Goal: Task Accomplishment & Management: Use online tool/utility

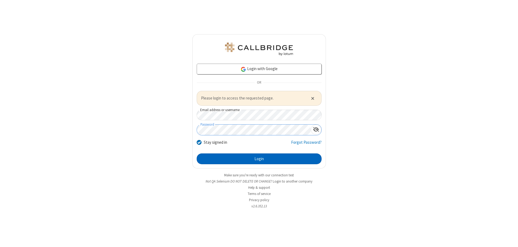
click at [259, 159] on button "Login" at bounding box center [259, 159] width 125 height 11
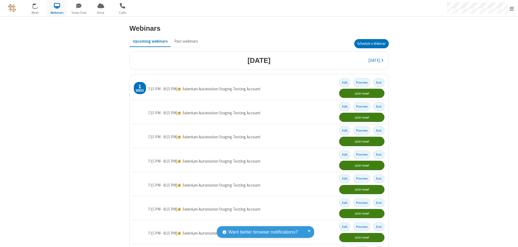
click at [369, 44] on button "Schedule a Webinar" at bounding box center [371, 43] width 35 height 9
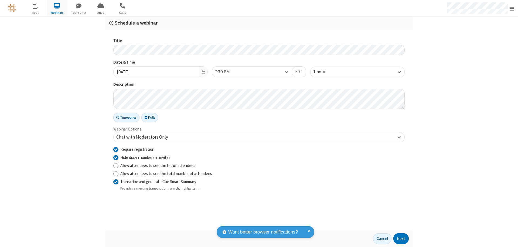
click at [116, 149] on input "Require registration" at bounding box center [115, 150] width 5 height 6
checkbox input "false"
click at [401, 239] on button "Next" at bounding box center [400, 238] width 15 height 11
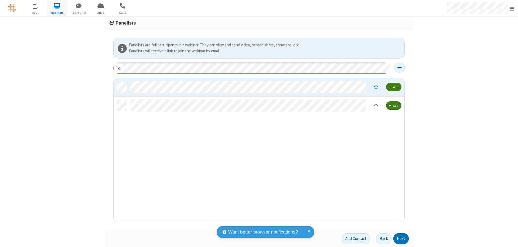
scroll to position [140, 287]
click at [401, 239] on button "Next" at bounding box center [400, 238] width 15 height 11
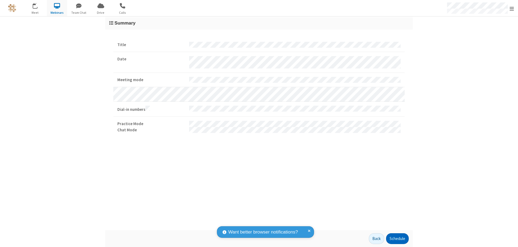
click at [397, 239] on button "Schedule" at bounding box center [397, 238] width 23 height 11
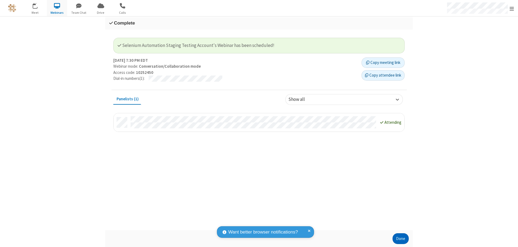
click at [401, 239] on button "Done" at bounding box center [401, 238] width 16 height 11
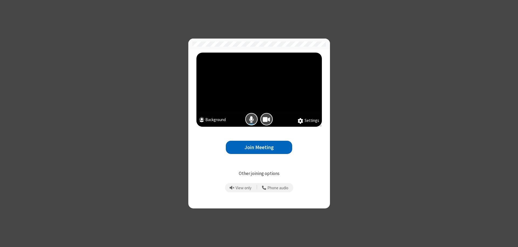
click at [259, 147] on button "Join Meeting" at bounding box center [259, 147] width 66 height 13
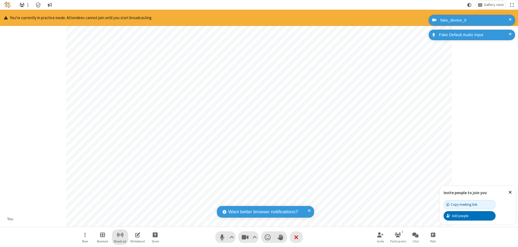
click at [120, 235] on span "Start broadcast" at bounding box center [120, 235] width 7 height 7
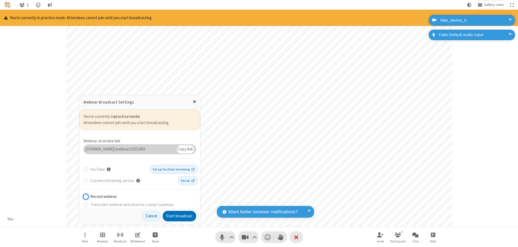
click at [179, 216] on button "Start broadcast" at bounding box center [179, 216] width 33 height 11
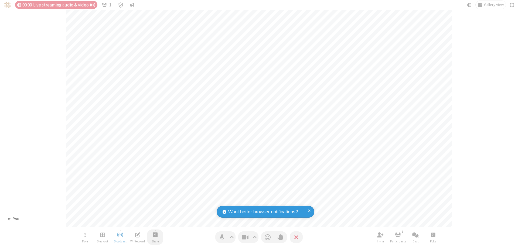
click at [155, 235] on span "Start sharing" at bounding box center [155, 235] width 5 height 7
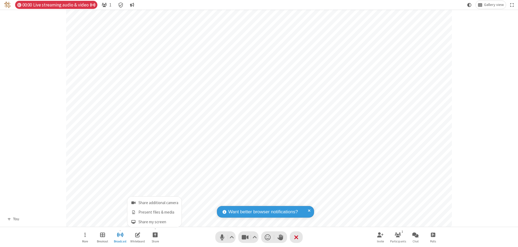
click at [133, 222] on span "Share my screen" at bounding box center [133, 222] width 6 height 5
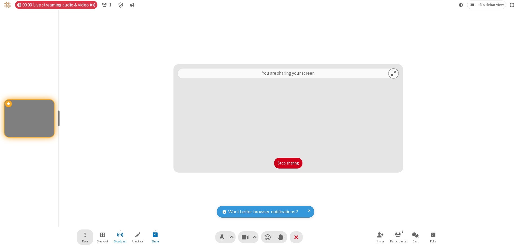
click at [85, 237] on span "Open menu" at bounding box center [84, 235] width 1 height 7
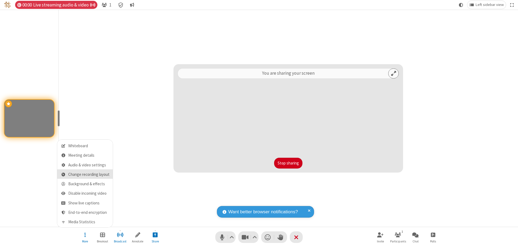
click at [89, 175] on span "Change recording layout" at bounding box center [88, 174] width 41 height 5
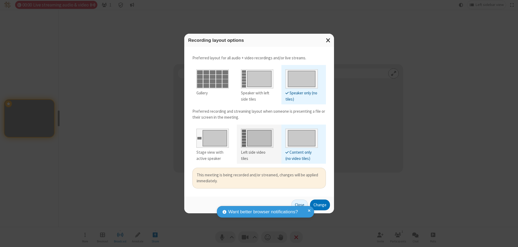
click at [257, 152] on div "Left side video tiles" at bounding box center [257, 155] width 32 height 12
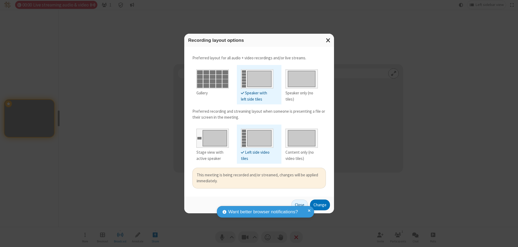
click at [320, 205] on button "Change" at bounding box center [320, 205] width 20 height 11
click at [300, 205] on button "Close" at bounding box center [299, 205] width 16 height 11
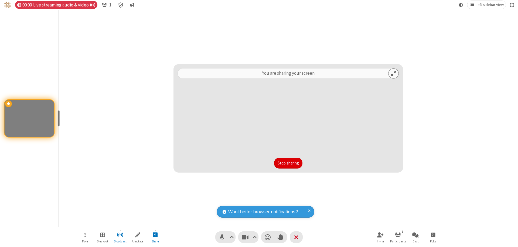
click at [288, 163] on button "Stop sharing" at bounding box center [288, 163] width 28 height 11
